Goal: Task Accomplishment & Management: Manage account settings

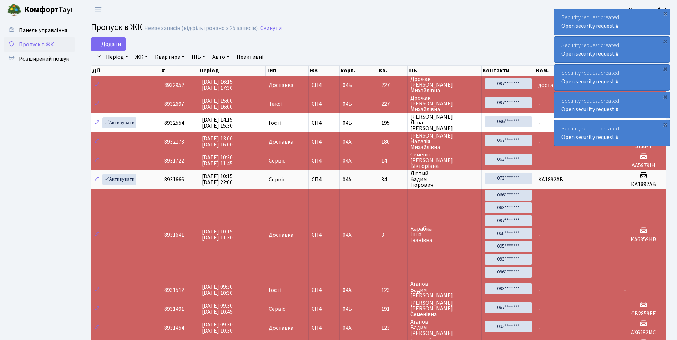
select select "25"
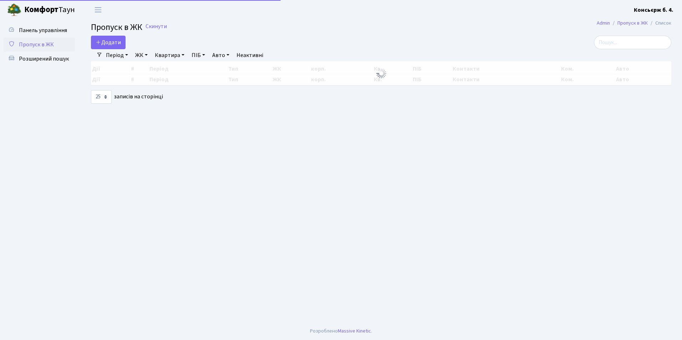
select select "25"
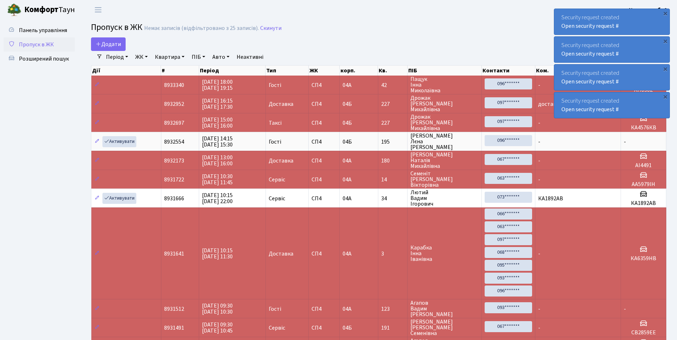
click at [41, 44] on span "Пропуск в ЖК" at bounding box center [36, 45] width 35 height 8
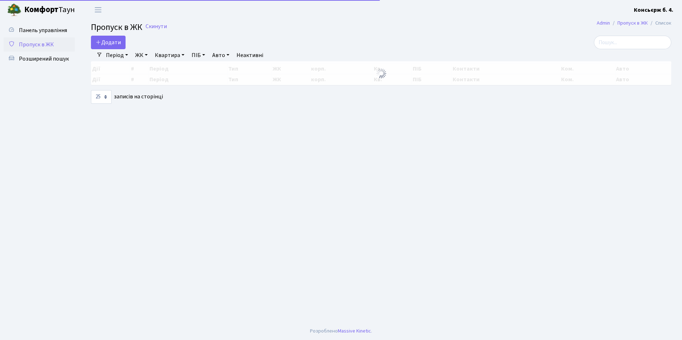
select select "25"
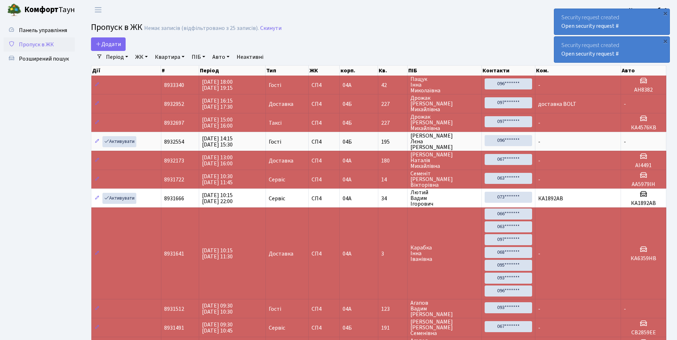
click at [309, 225] on td "СП4" at bounding box center [324, 254] width 31 height 92
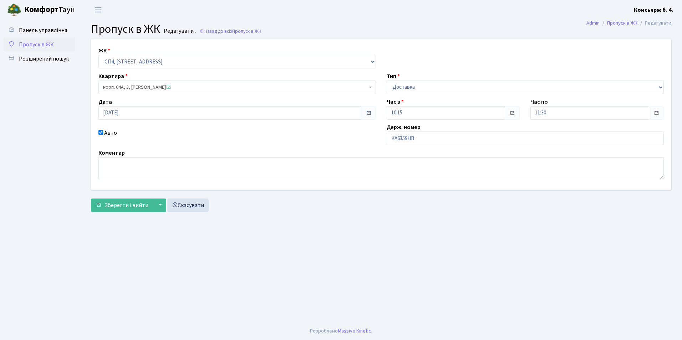
click at [34, 46] on span "Пропуск в ЖК" at bounding box center [36, 45] width 35 height 8
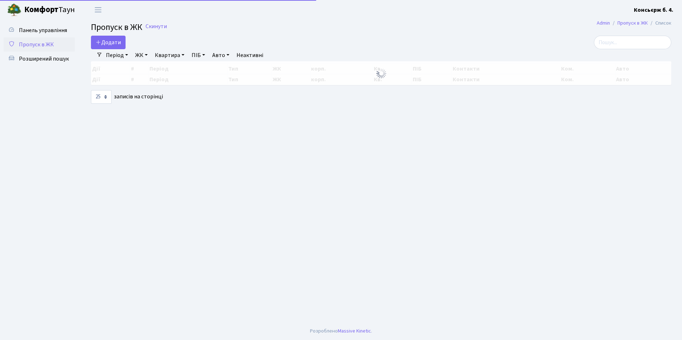
select select "25"
